Goal: Task Accomplishment & Management: Manage account settings

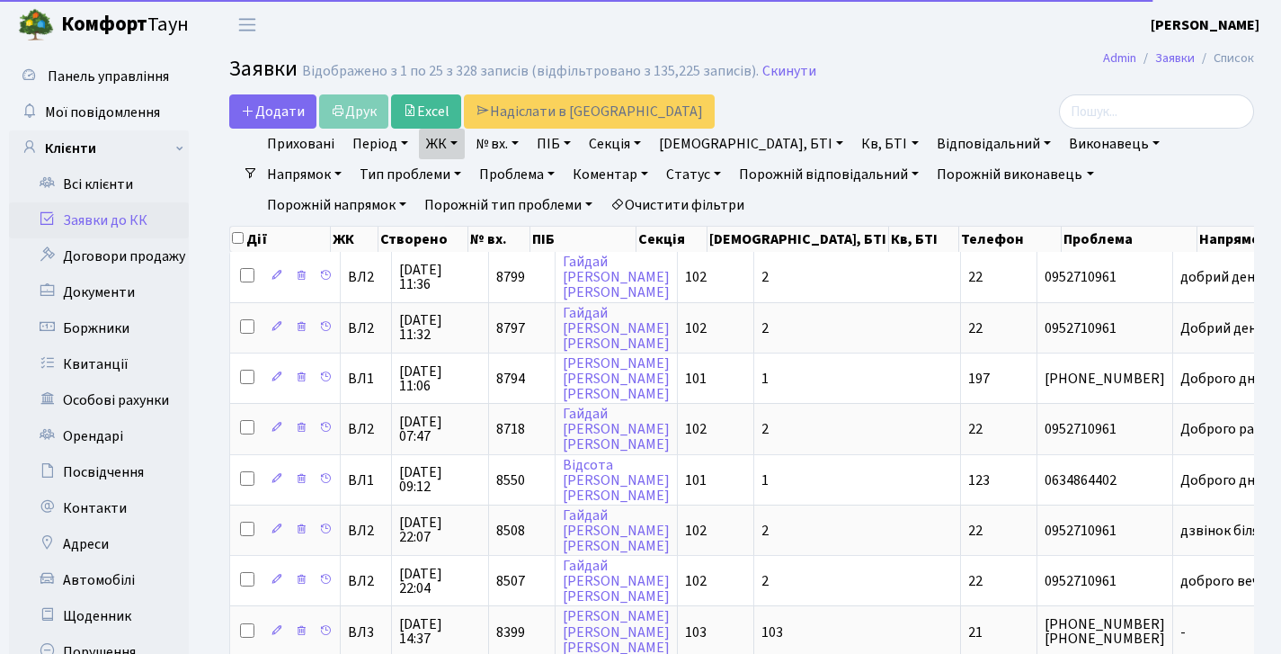
select select "25"
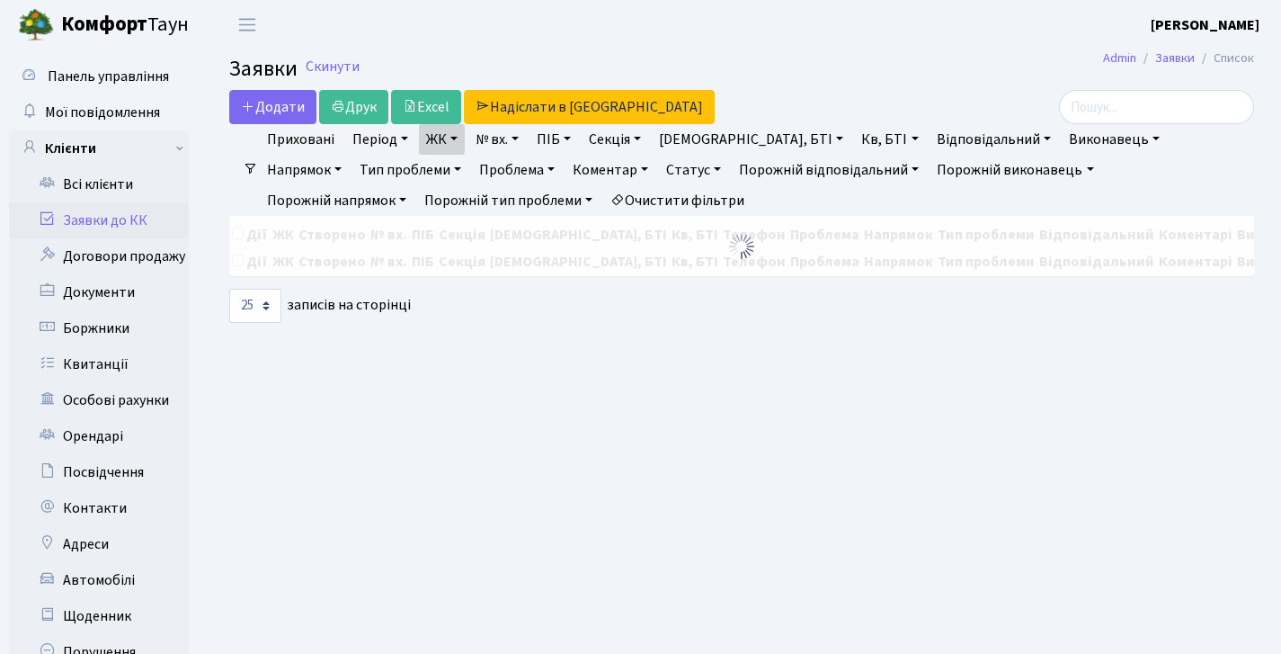
select select "25"
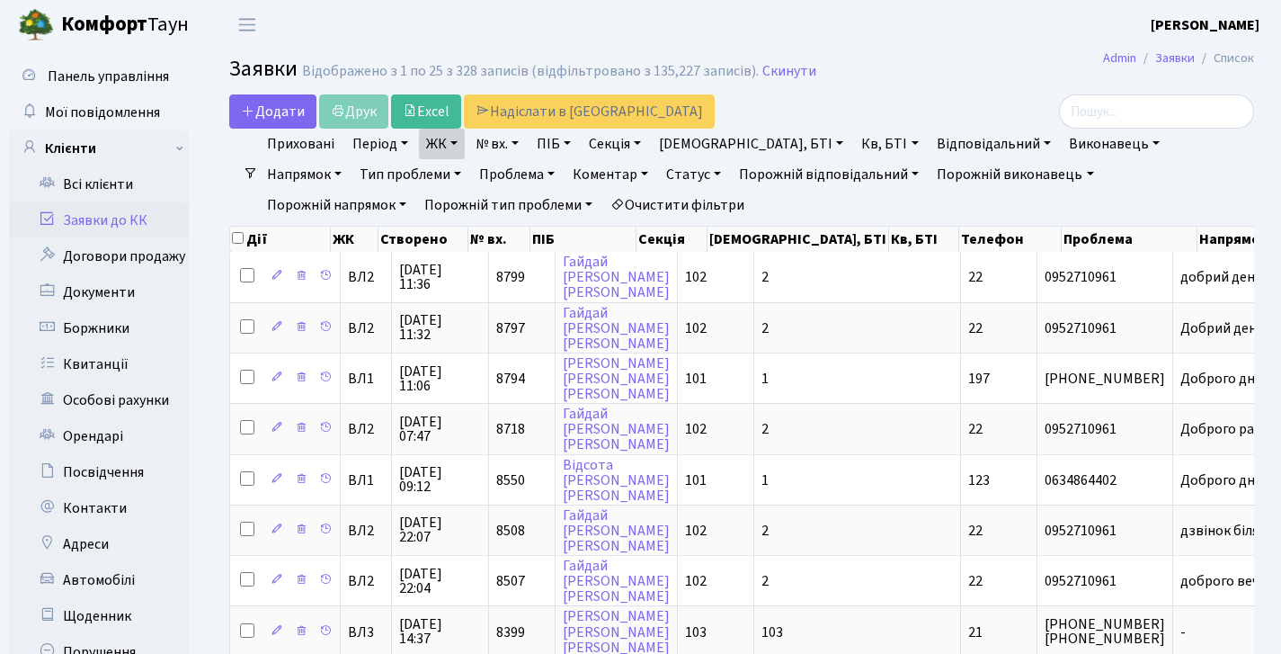
click at [97, 225] on link "Заявки до КК" at bounding box center [99, 220] width 180 height 36
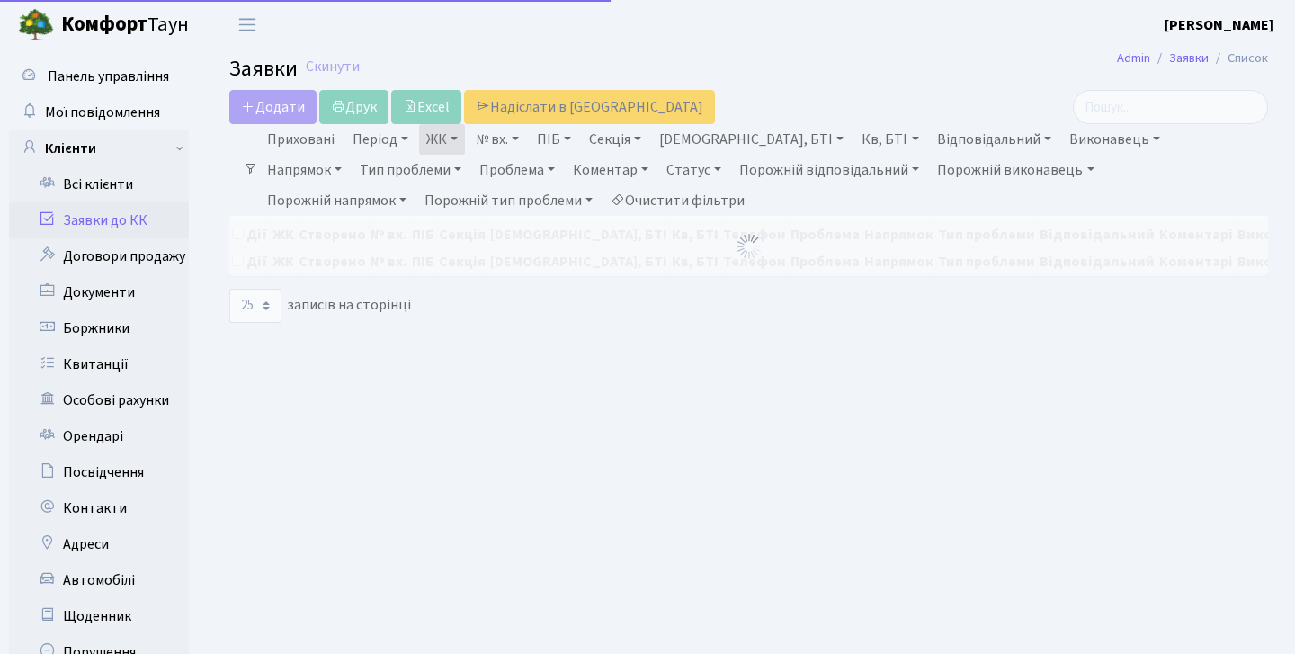
select select "25"
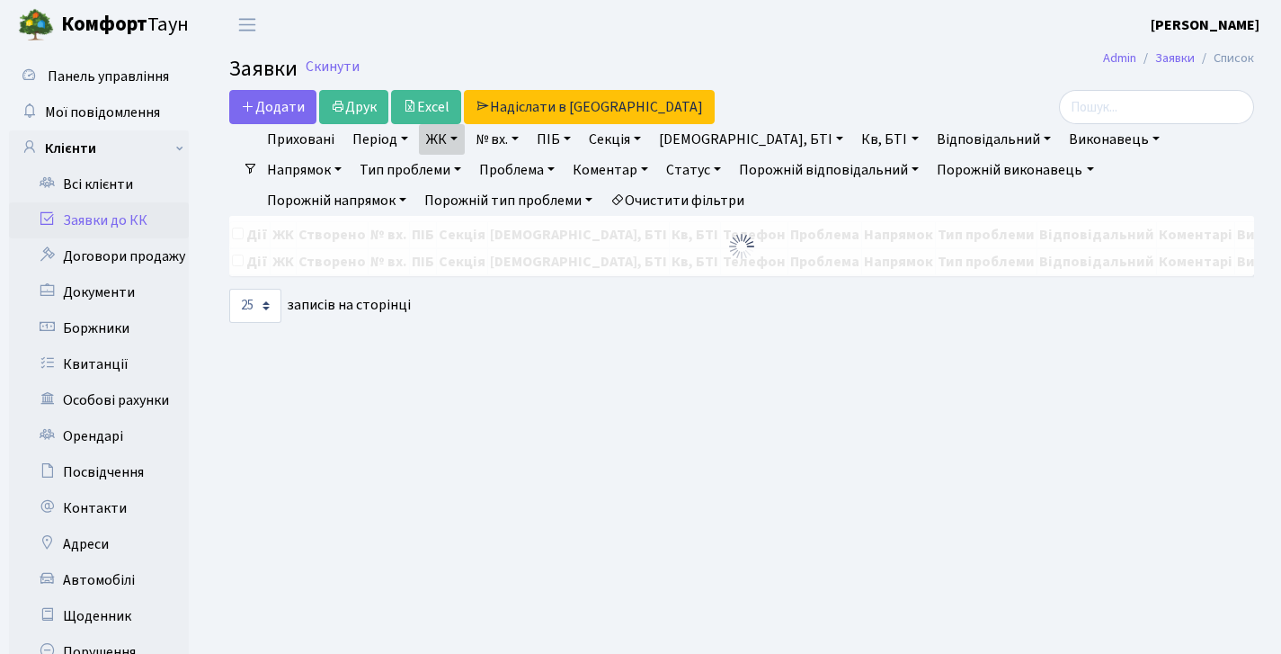
select select "25"
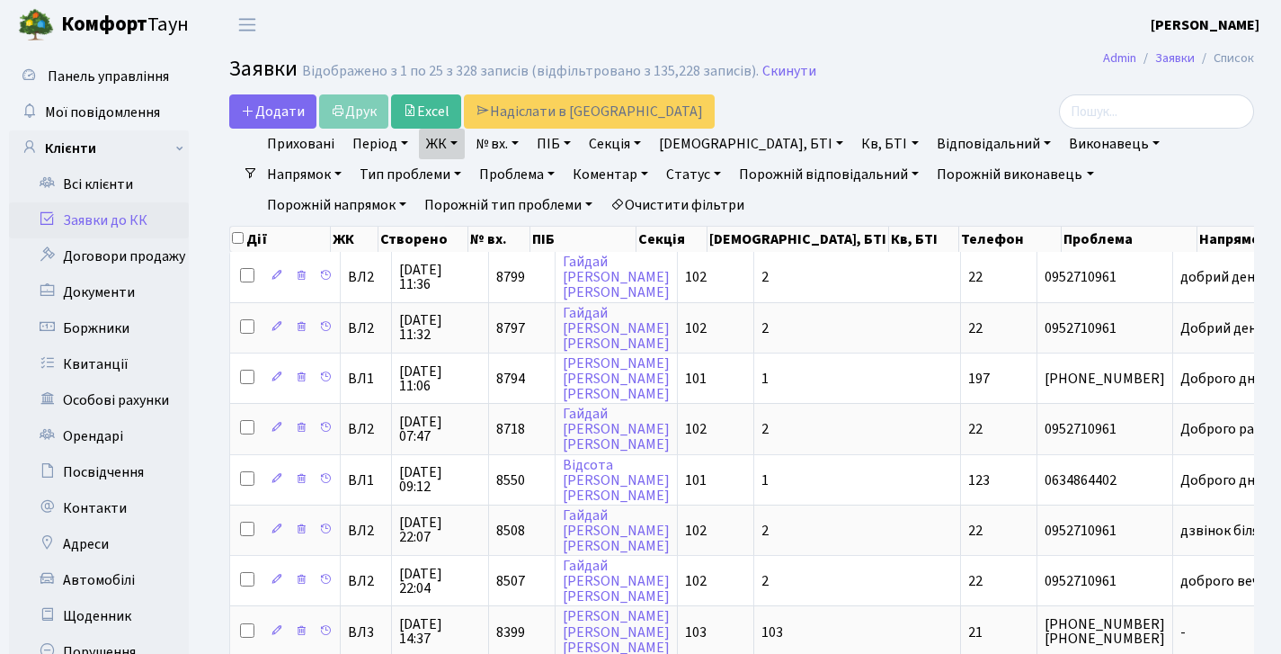
select select "25"
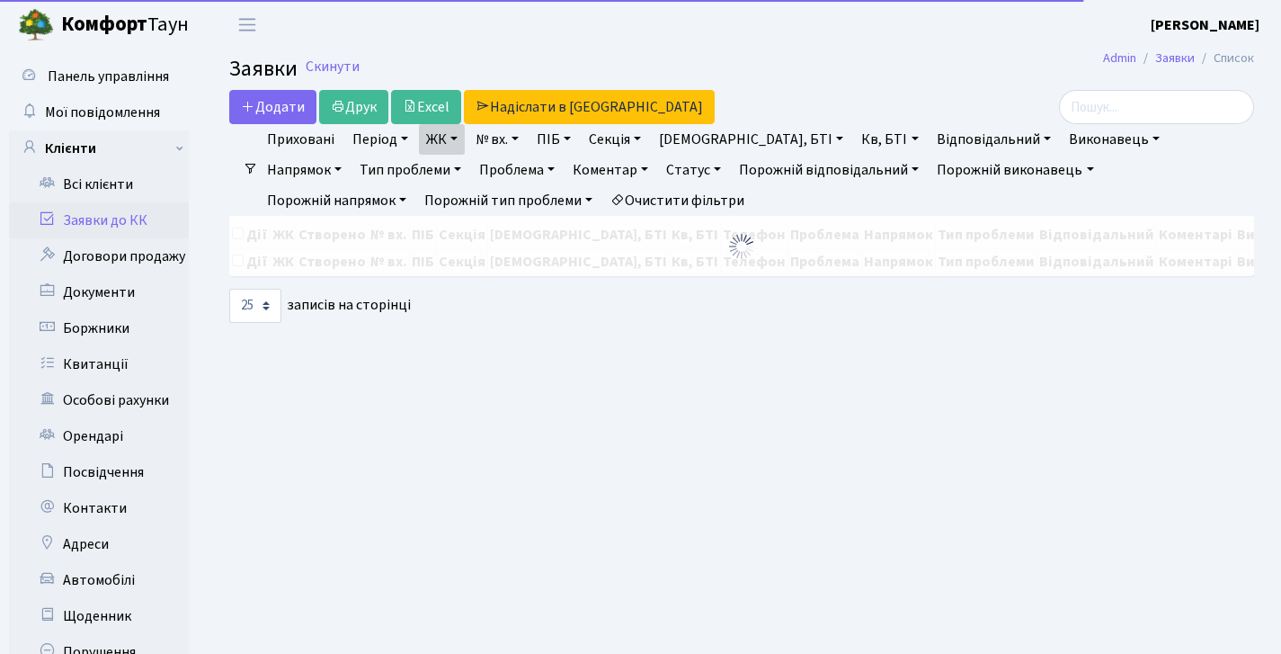
select select "25"
